Goal: Transaction & Acquisition: Purchase product/service

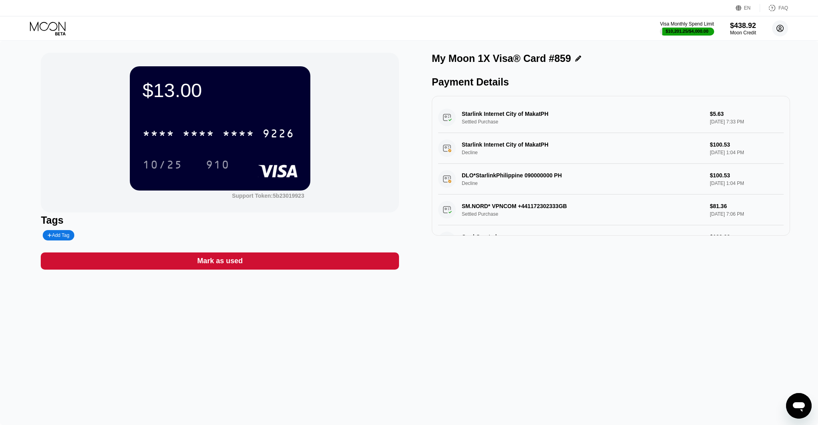
click at [784, 31] on circle at bounding box center [780, 28] width 16 height 16
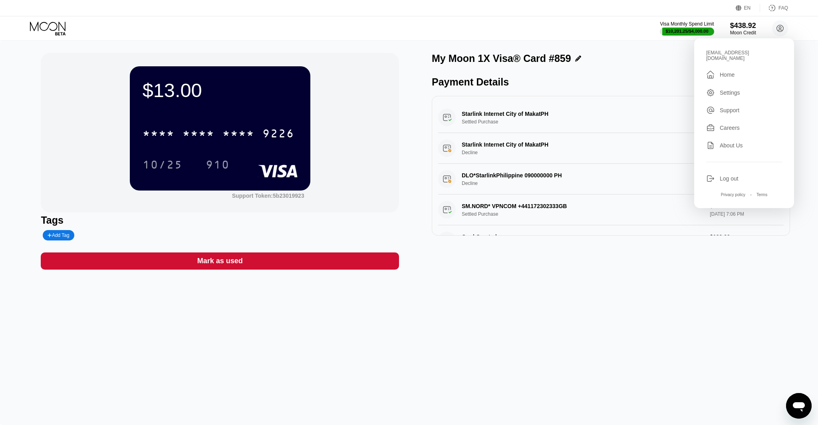
click at [724, 176] on div "Log out" at bounding box center [729, 178] width 19 height 6
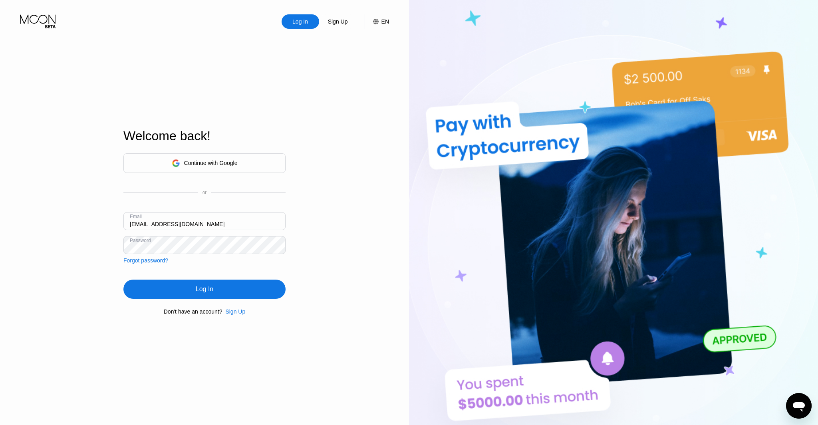
click at [137, 223] on div "Email ceo@dithailand.com" at bounding box center [204, 224] width 162 height 24
click at [139, 223] on input "ceo@dithailand.com" at bounding box center [204, 221] width 162 height 18
type input "[EMAIL_ADDRESS][DOMAIN_NAME]"
click at [223, 292] on div "Log In" at bounding box center [204, 289] width 162 height 19
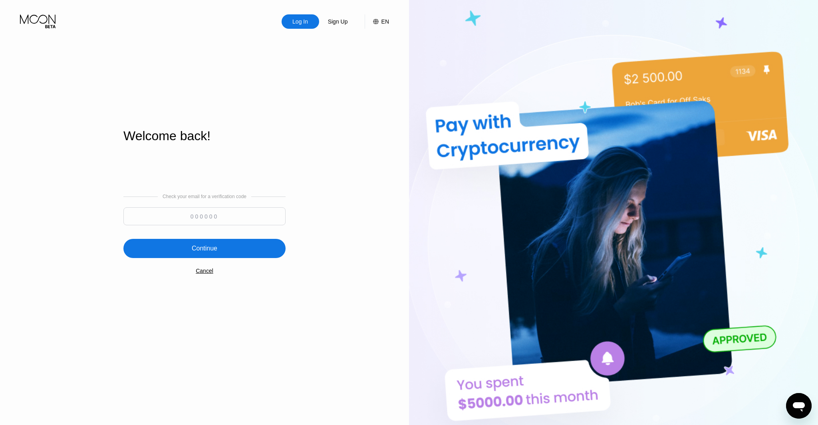
click at [227, 215] on input at bounding box center [204, 216] width 162 height 18
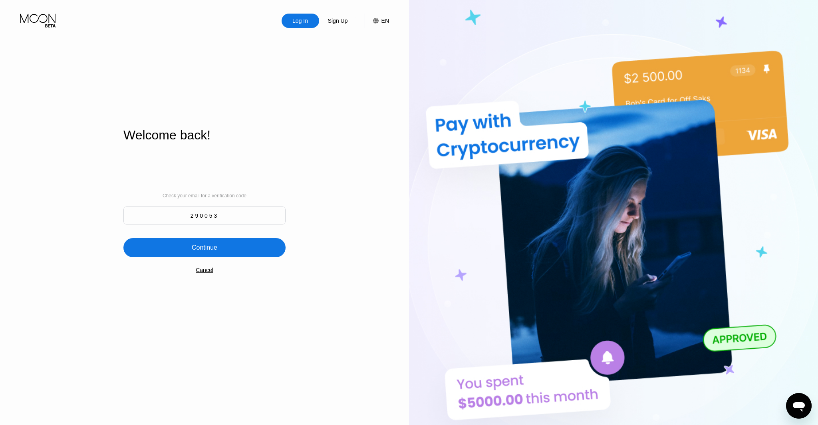
scroll to position [1, 0]
type input "290053"
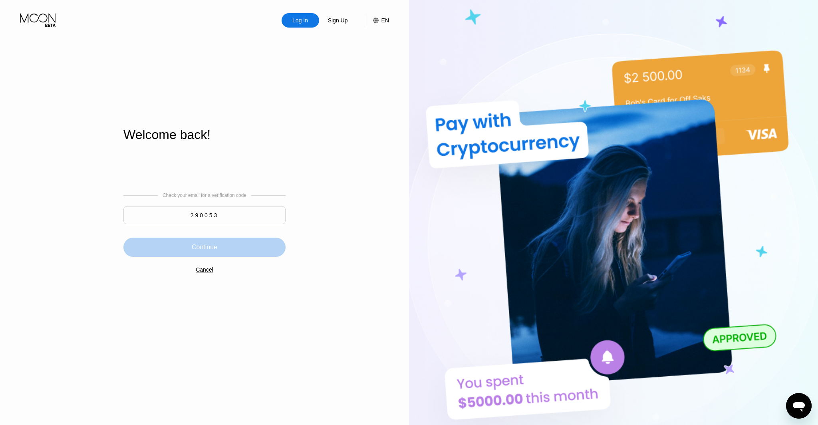
click at [211, 243] on div "Continue" at bounding box center [205, 247] width 26 height 8
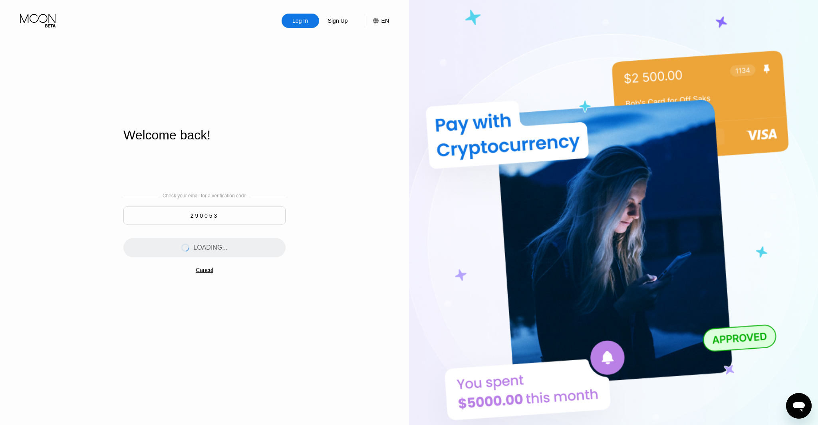
scroll to position [0, 0]
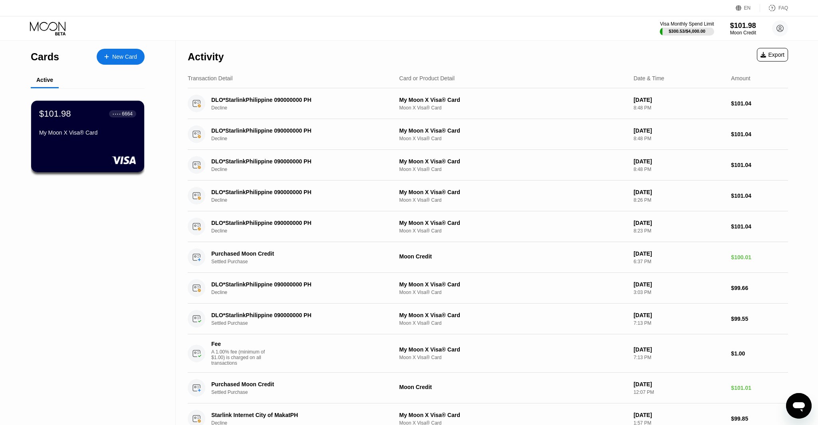
click at [122, 58] on div "New Card" at bounding box center [124, 57] width 25 height 7
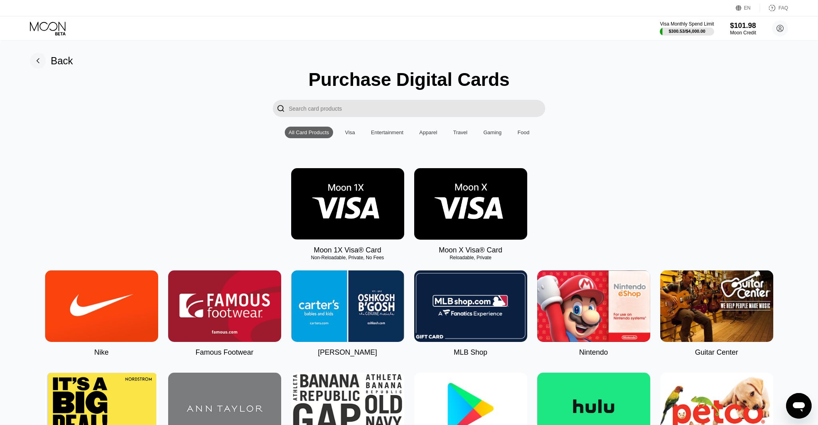
click at [54, 28] on icon at bounding box center [48, 29] width 37 height 14
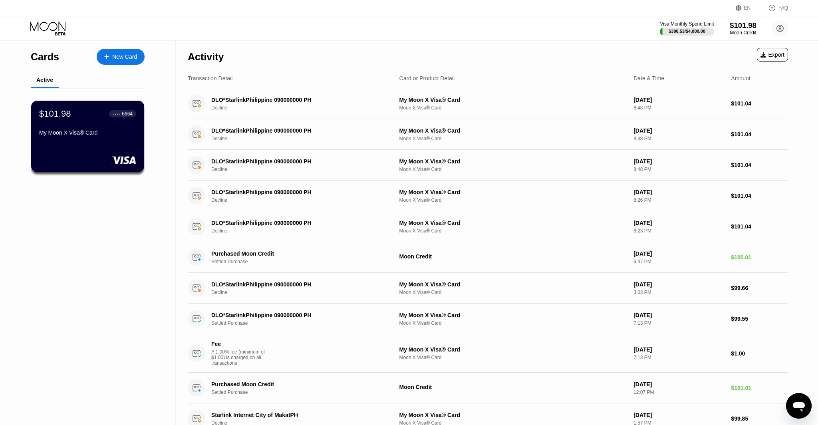
click at [735, 22] on div "$101.98" at bounding box center [743, 25] width 27 height 8
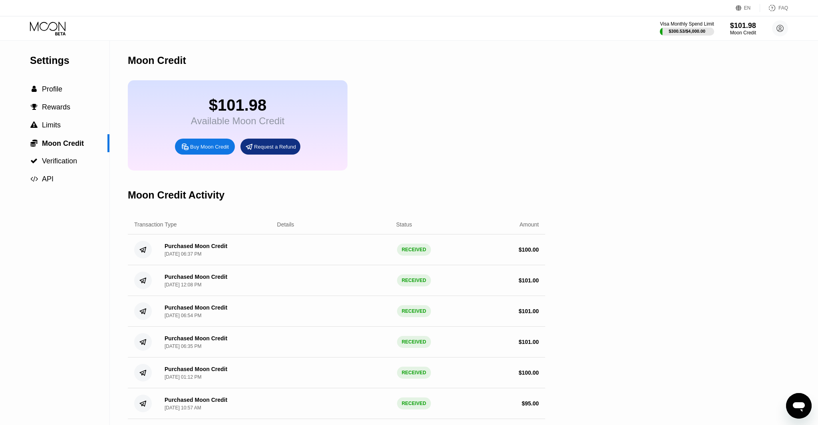
click at [233, 138] on div "$101.98 Available Moon Credit Buy Moon Credit Request a Refund" at bounding box center [238, 125] width 220 height 90
click at [216, 147] on div "Buy Moon Credit" at bounding box center [209, 146] width 39 height 7
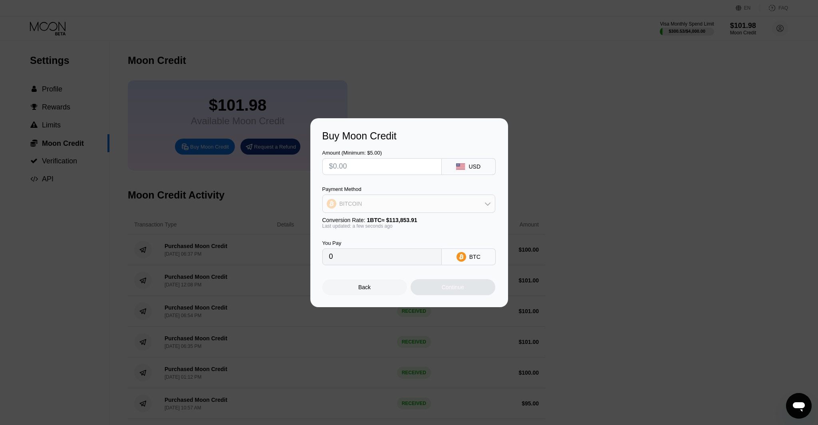
click at [394, 206] on div "BITCOIN" at bounding box center [409, 204] width 172 height 16
click at [382, 232] on div "BITCOIN" at bounding box center [409, 226] width 168 height 16
drag, startPoint x: 373, startPoint y: 210, endPoint x: 370, endPoint y: 227, distance: 17.5
click at [372, 213] on div "Payment Method BITCOIN Conversion Rate: 1 BTC ≈ $113,853.91 Last updated: a few…" at bounding box center [408, 207] width 173 height 43
click at [369, 211] on div "BITCOIN" at bounding box center [409, 204] width 172 height 16
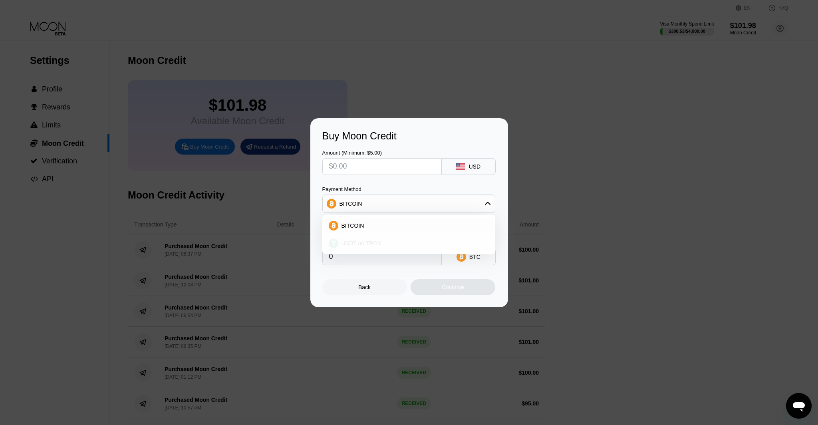
drag, startPoint x: 369, startPoint y: 239, endPoint x: 355, endPoint y: 207, distance: 35.3
click at [369, 239] on div "USDT on TRON" at bounding box center [409, 243] width 168 height 16
type input "0.00"
click at [352, 168] on input "text" at bounding box center [382, 167] width 106 height 16
type input "$1"
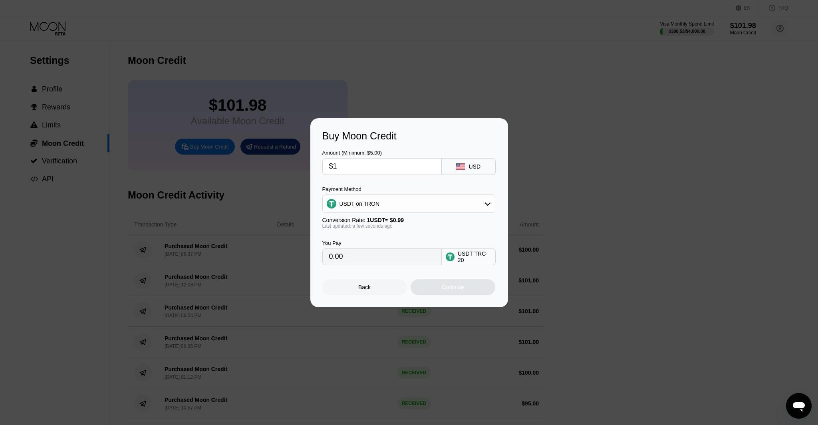
type input "1.01"
type input "$10"
type input "10.10"
type input "$10"
click at [444, 283] on div "Continue" at bounding box center [453, 287] width 85 height 16
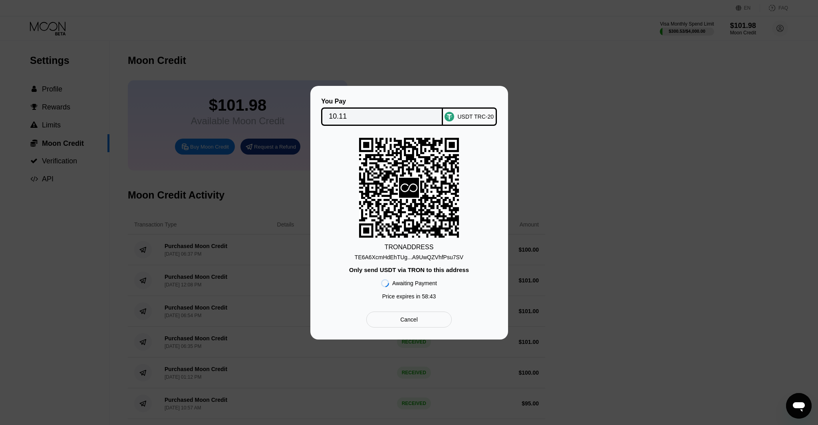
click at [430, 255] on div "TE6A6XcmHdEhTUg...A9UwQZVhfPsu7SV" at bounding box center [409, 257] width 109 height 6
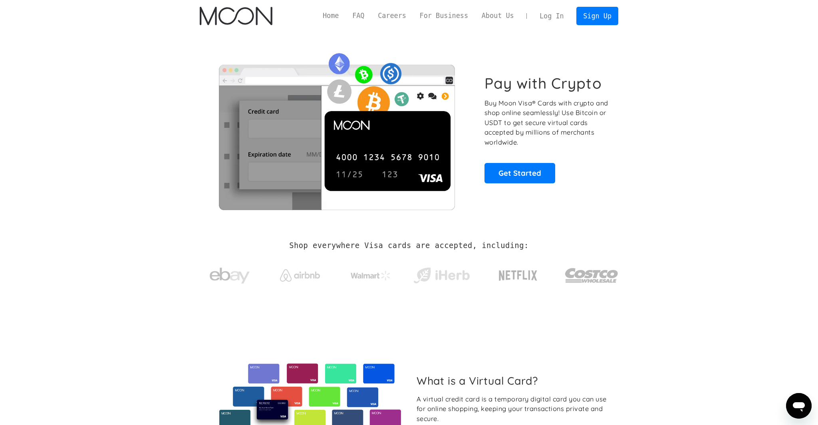
click at [553, 10] on link "Log In" at bounding box center [552, 16] width 38 height 18
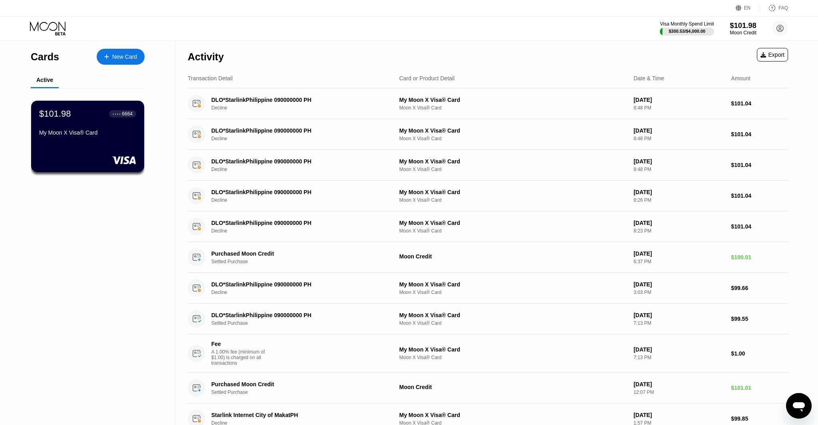
click at [735, 26] on div "$101.98" at bounding box center [743, 25] width 27 height 8
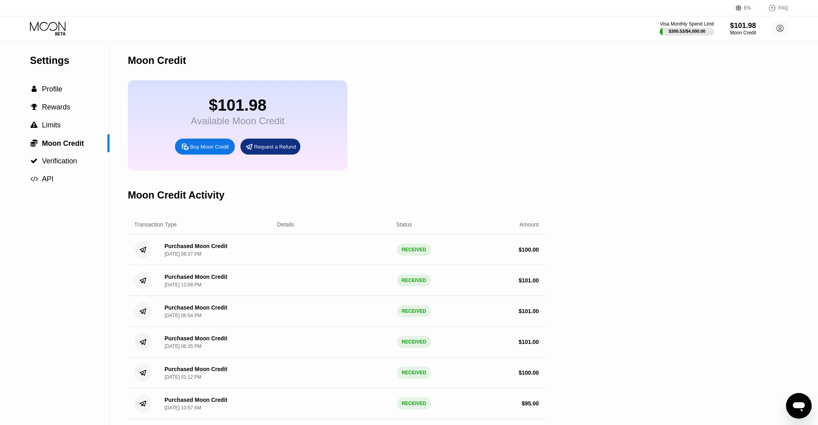
click at [209, 145] on div "Buy Moon Credit" at bounding box center [209, 146] width 39 height 7
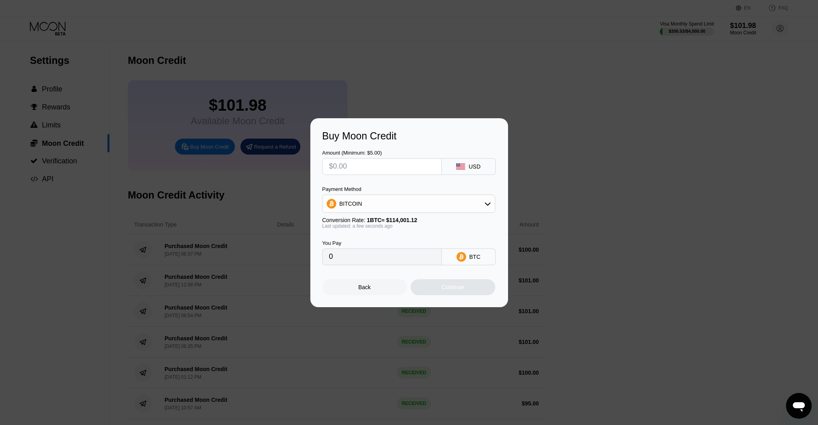
click at [376, 199] on div "BITCOIN" at bounding box center [409, 204] width 172 height 16
drag, startPoint x: 363, startPoint y: 240, endPoint x: 362, endPoint y: 204, distance: 36.0
click at [363, 240] on span "USDT on TRON" at bounding box center [362, 243] width 40 height 6
type input "0.00"
click at [360, 167] on input "text" at bounding box center [382, 167] width 106 height 16
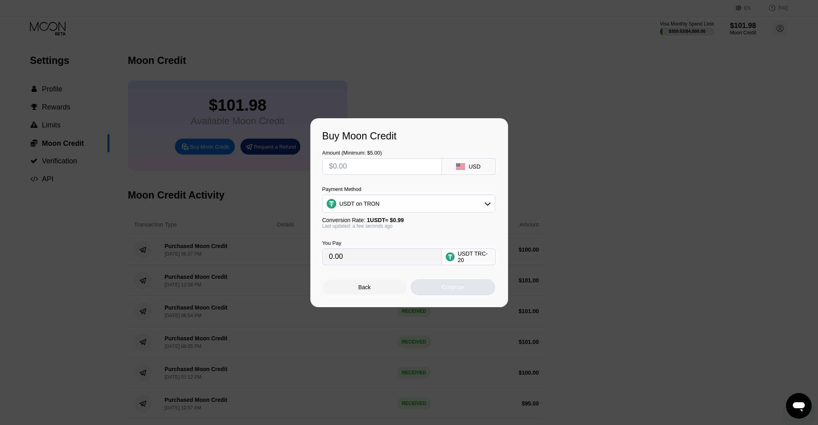
type input "$1"
type input "1.01"
type input "$10"
type input "10.10"
type input "$10"
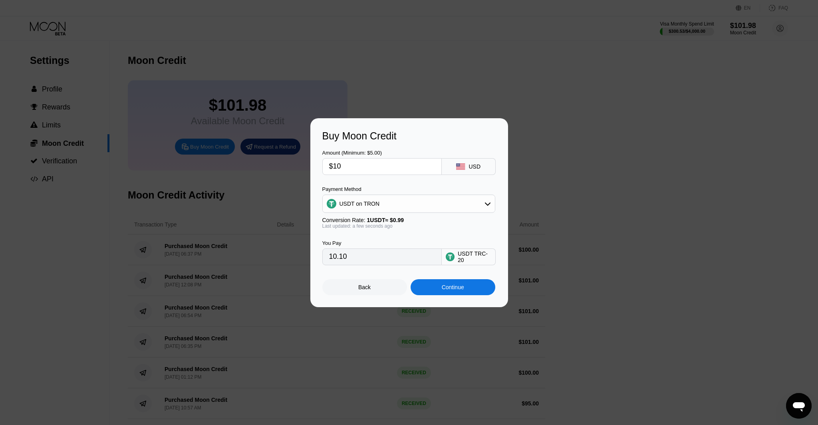
click at [469, 289] on div "Continue" at bounding box center [453, 287] width 85 height 16
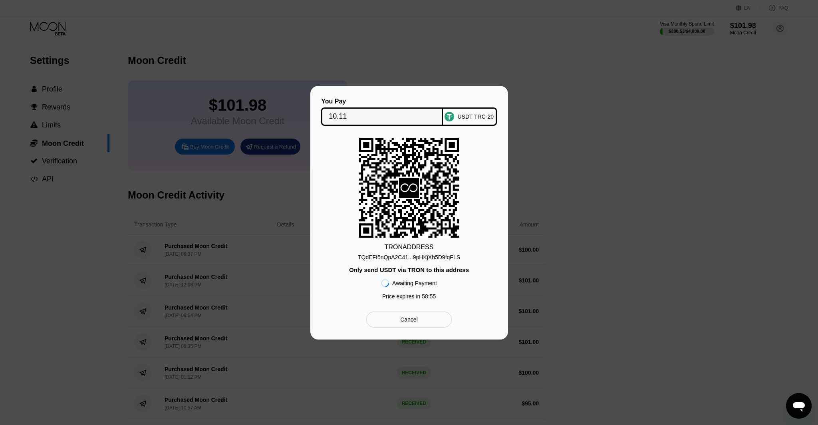
click at [406, 249] on div "TRON ADDRESS" at bounding box center [409, 247] width 49 height 7
click at [407, 253] on div "TQdEFf5nQpA2C41...9pHKjXh5D9fqFLS" at bounding box center [409, 256] width 102 height 10
click at [408, 255] on div "TQdEFf5nQpA2C41...9pHKjXh5D9fqFLS" at bounding box center [409, 257] width 102 height 6
